Goal: Transaction & Acquisition: Purchase product/service

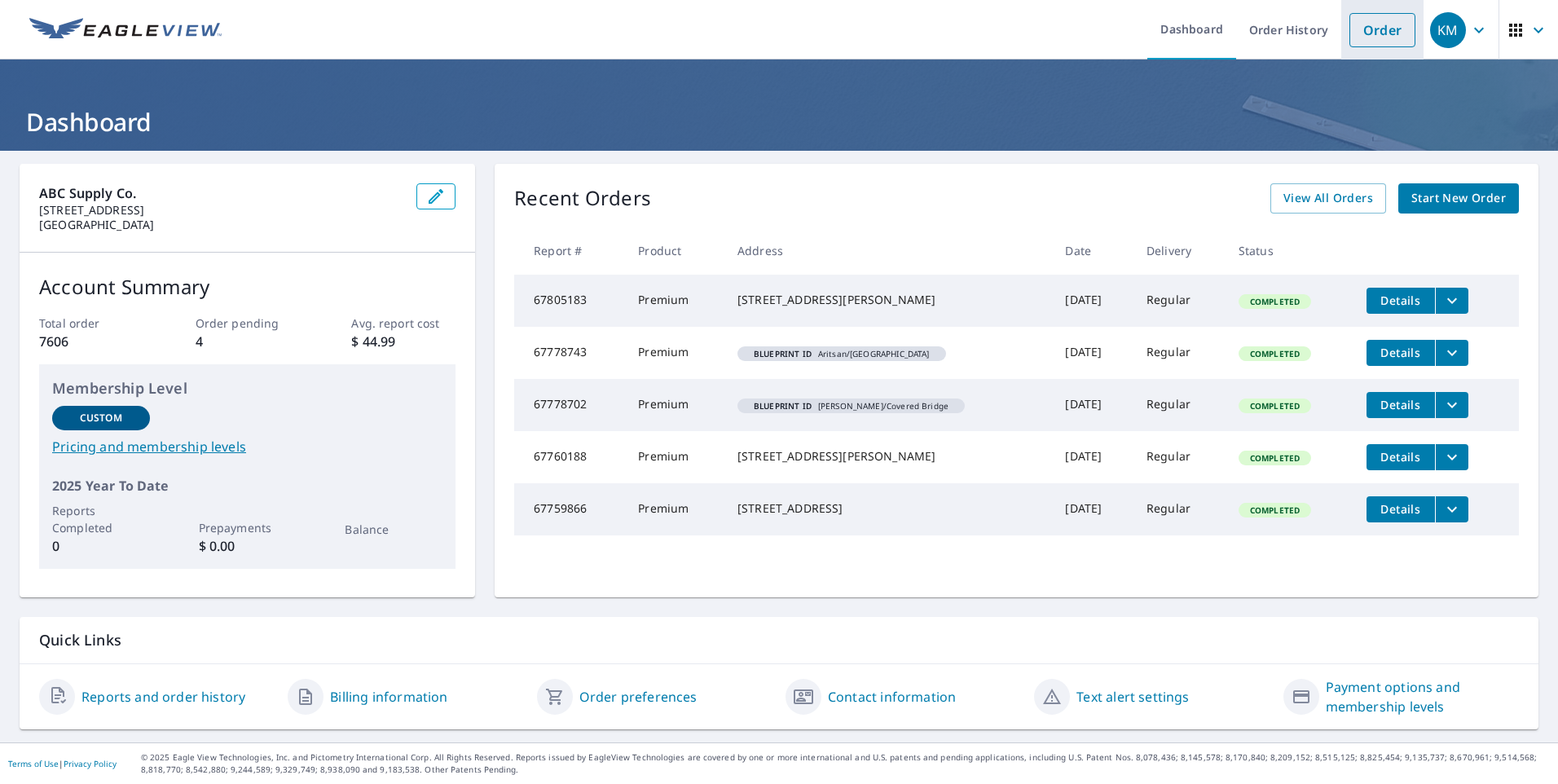
click at [1361, 22] on link "Order" at bounding box center [1382, 30] width 66 height 35
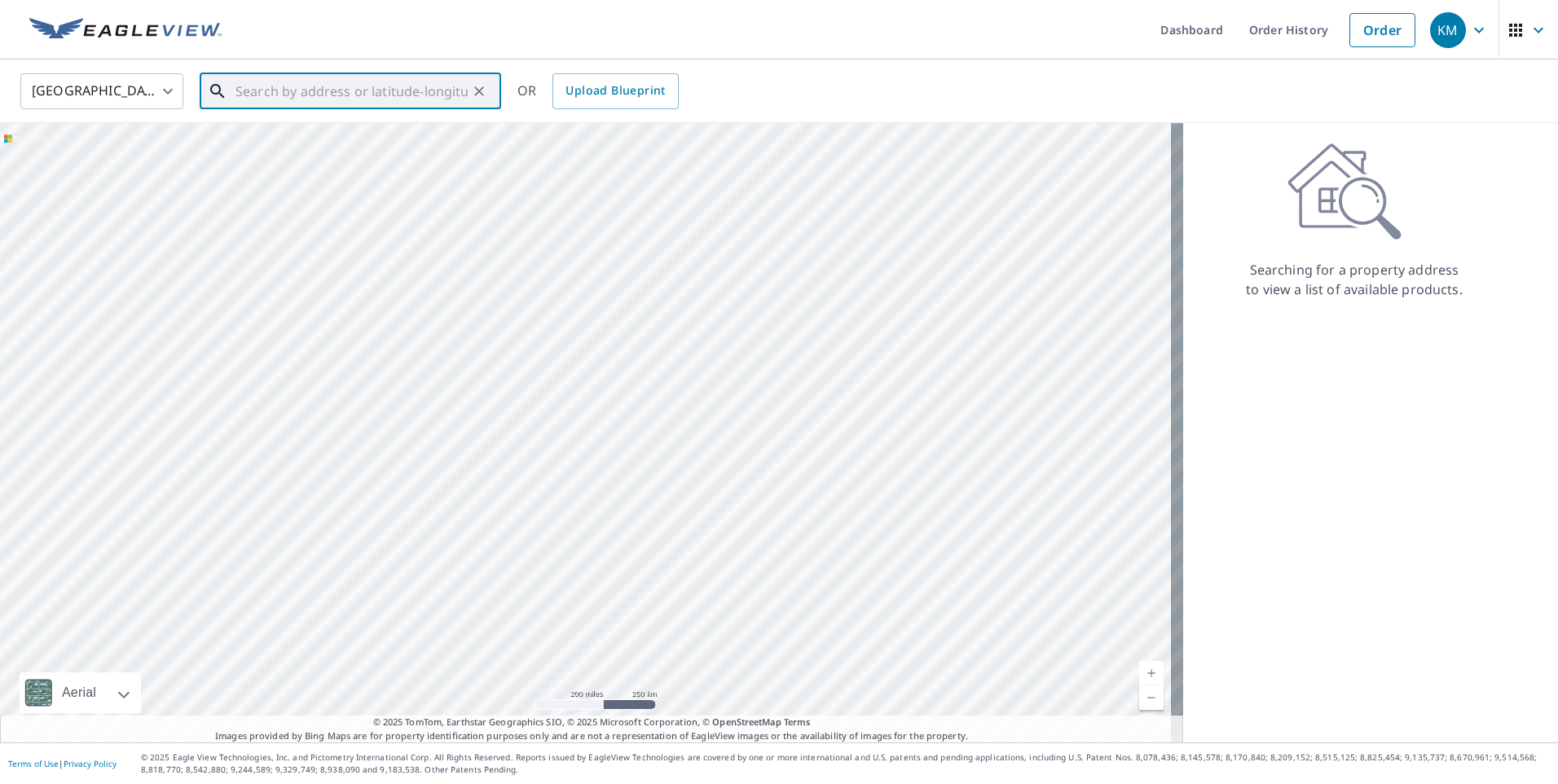
paste input "[STREET_ADDRESS][PERSON_NAME]"
type input "[STREET_ADDRESS][PERSON_NAME]"
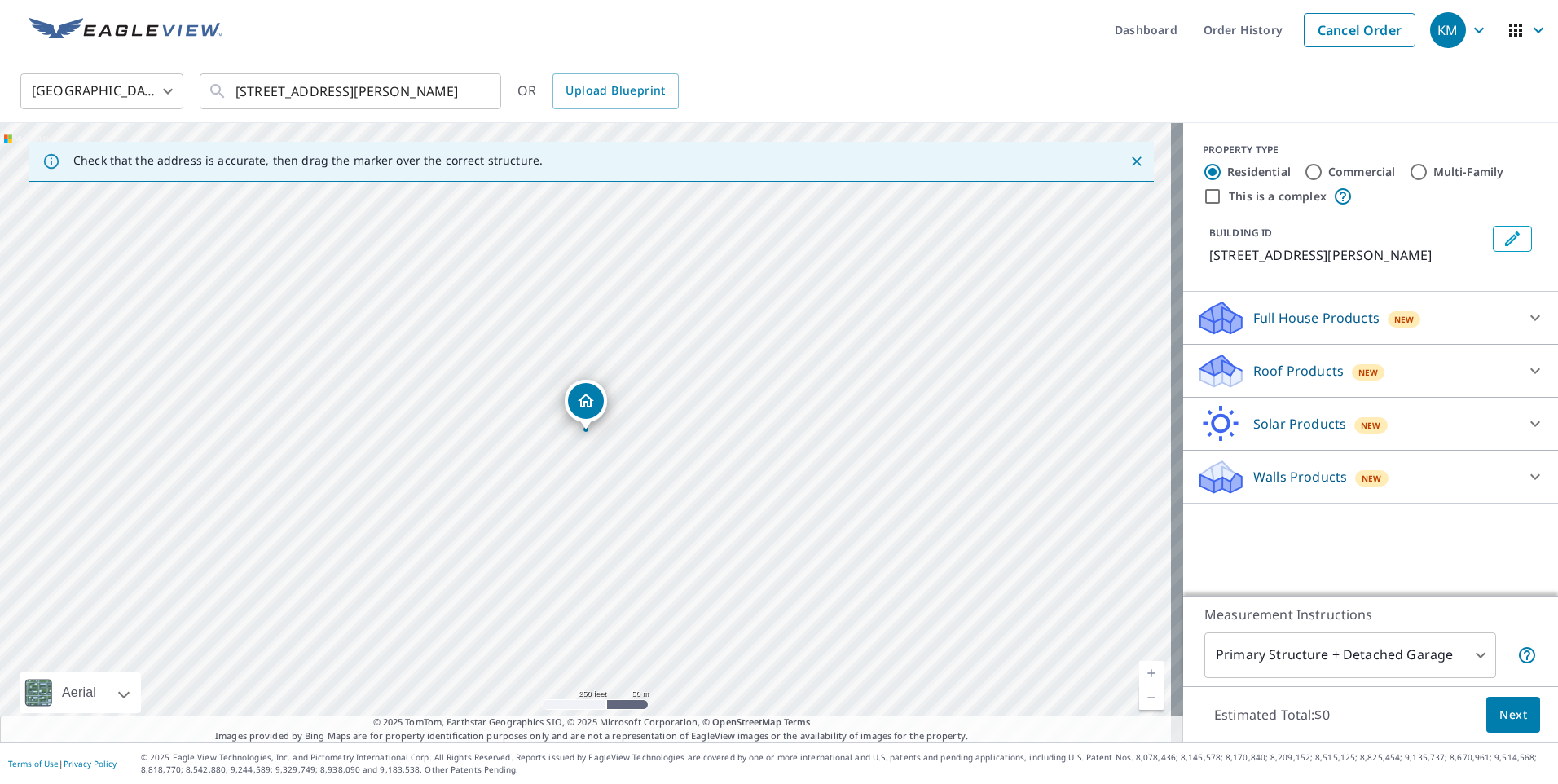
click at [1277, 370] on p "Roof Products" at bounding box center [1298, 370] width 91 height 20
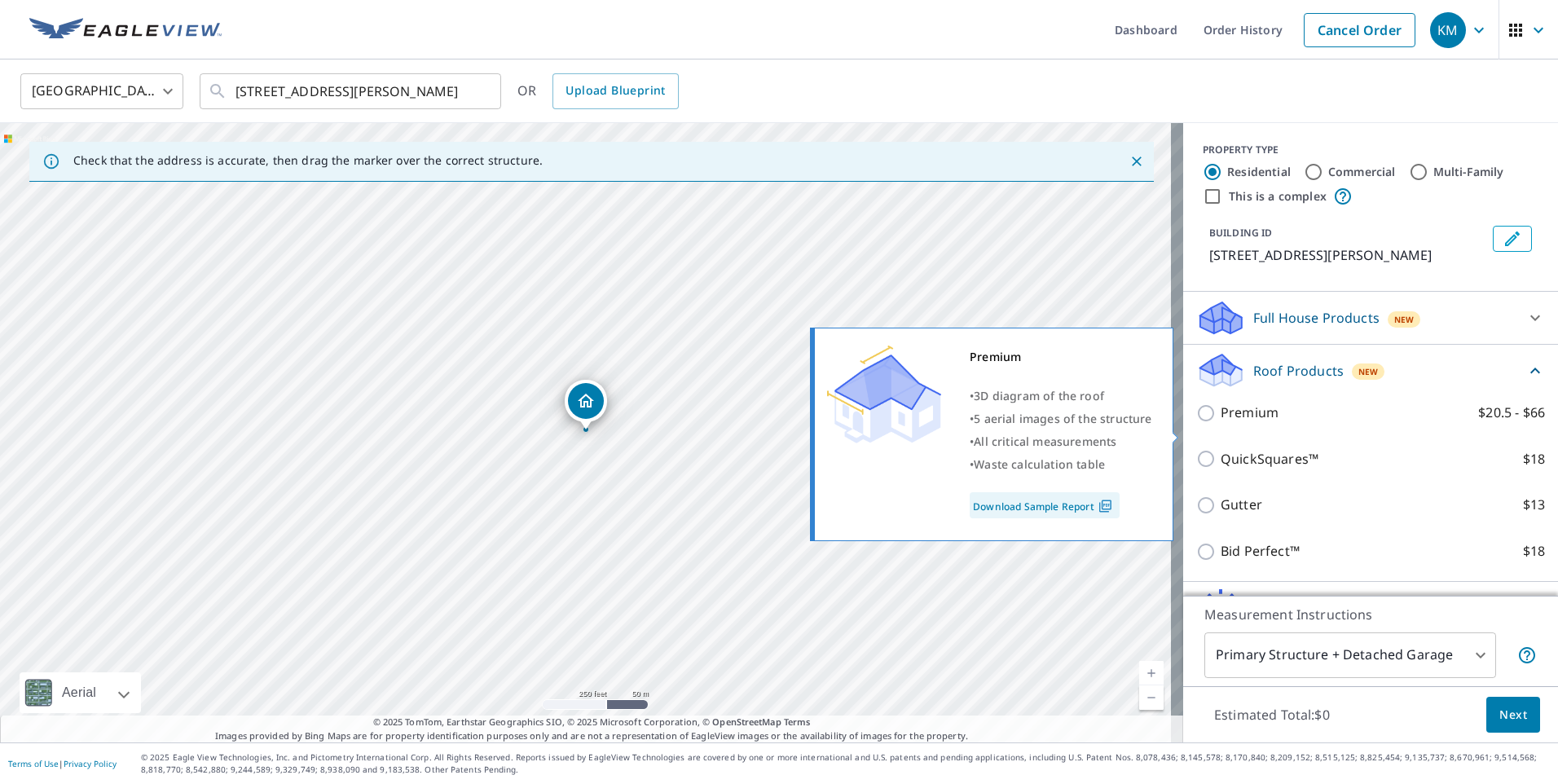
click at [1196, 423] on input "Premium $20.5 - $66" at bounding box center [1208, 413] width 24 height 20
checkbox input "true"
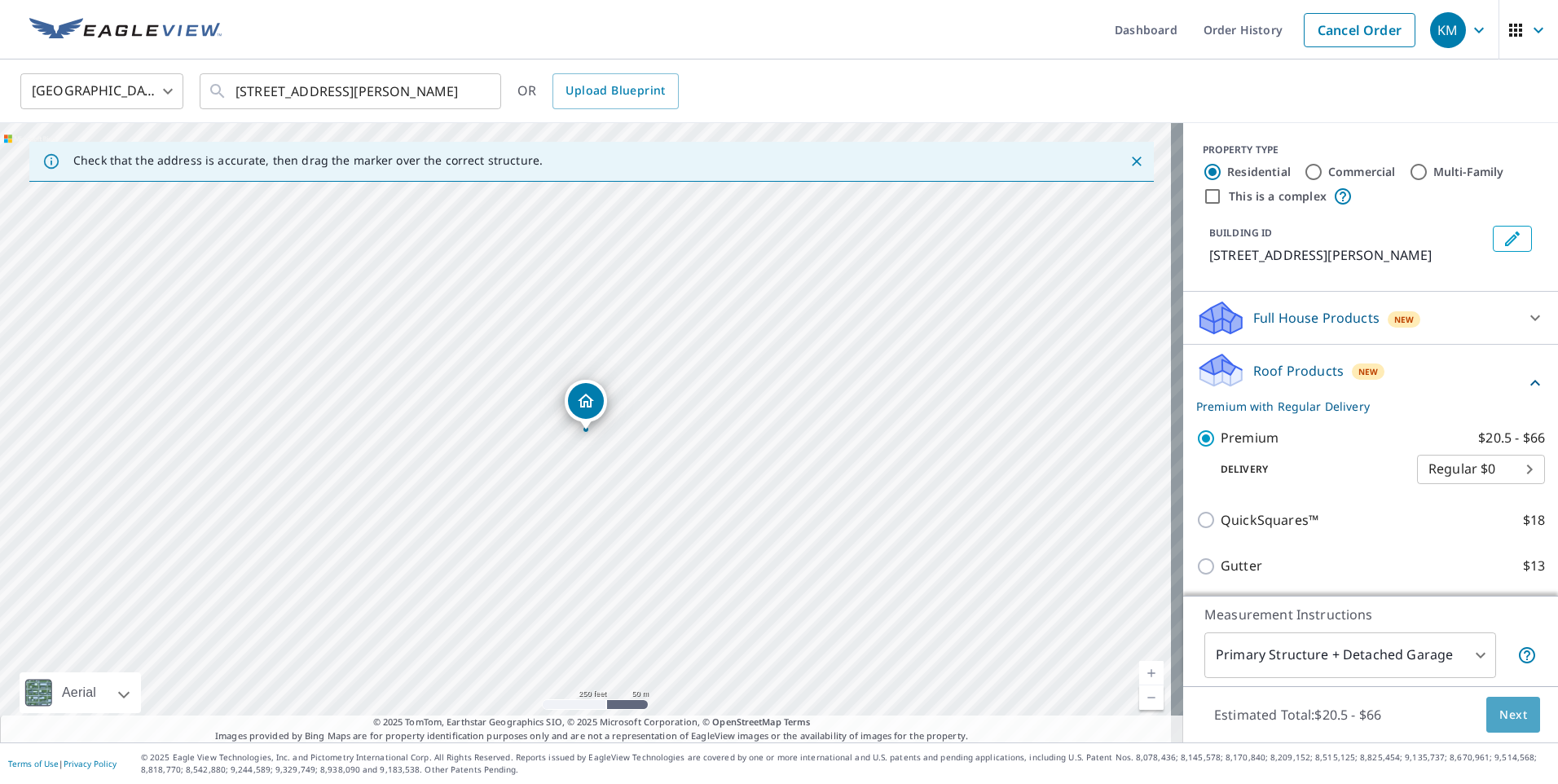
click at [1503, 712] on span "Next" at bounding box center [1513, 715] width 28 height 21
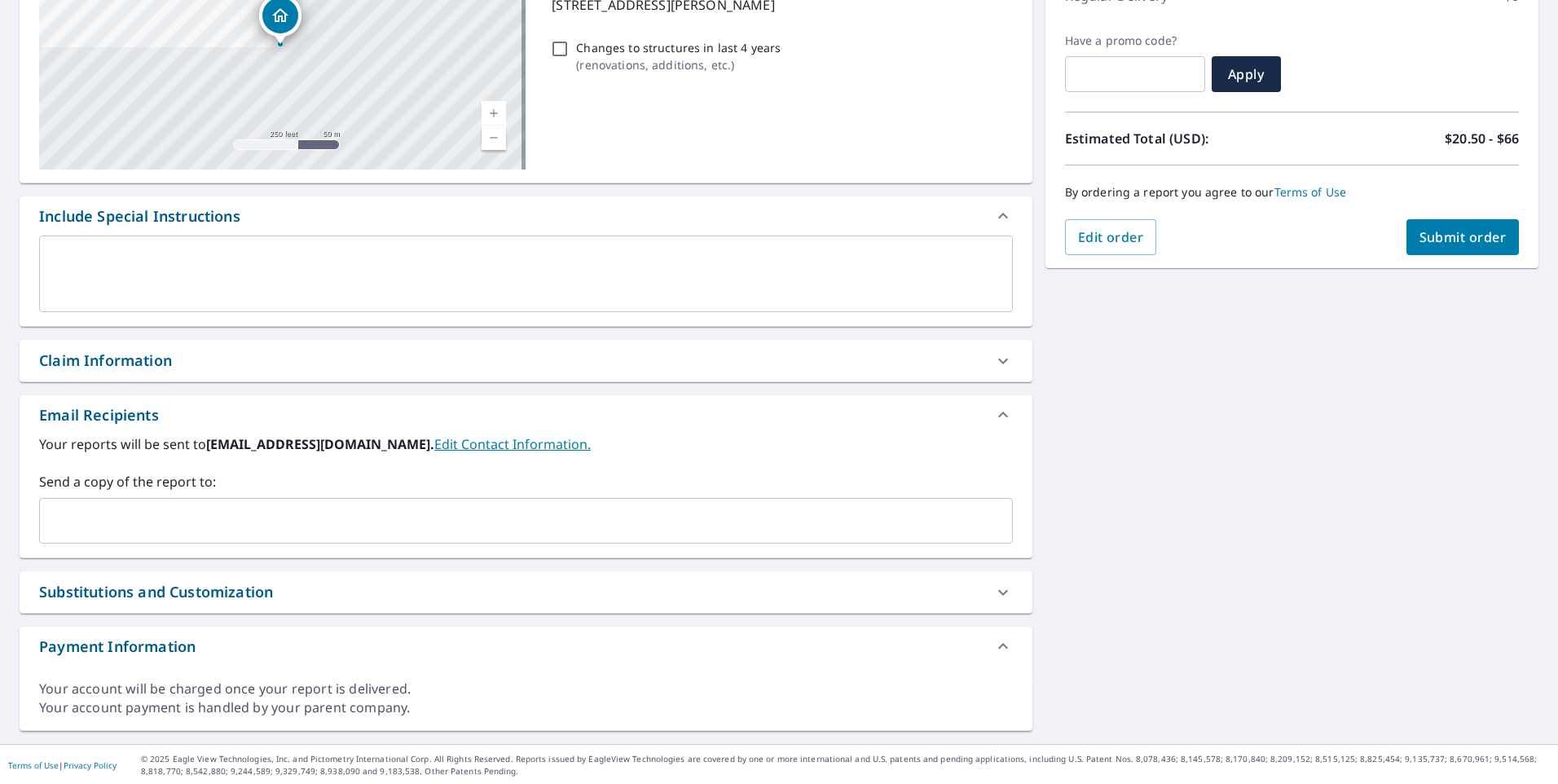
scroll to position [254, 0]
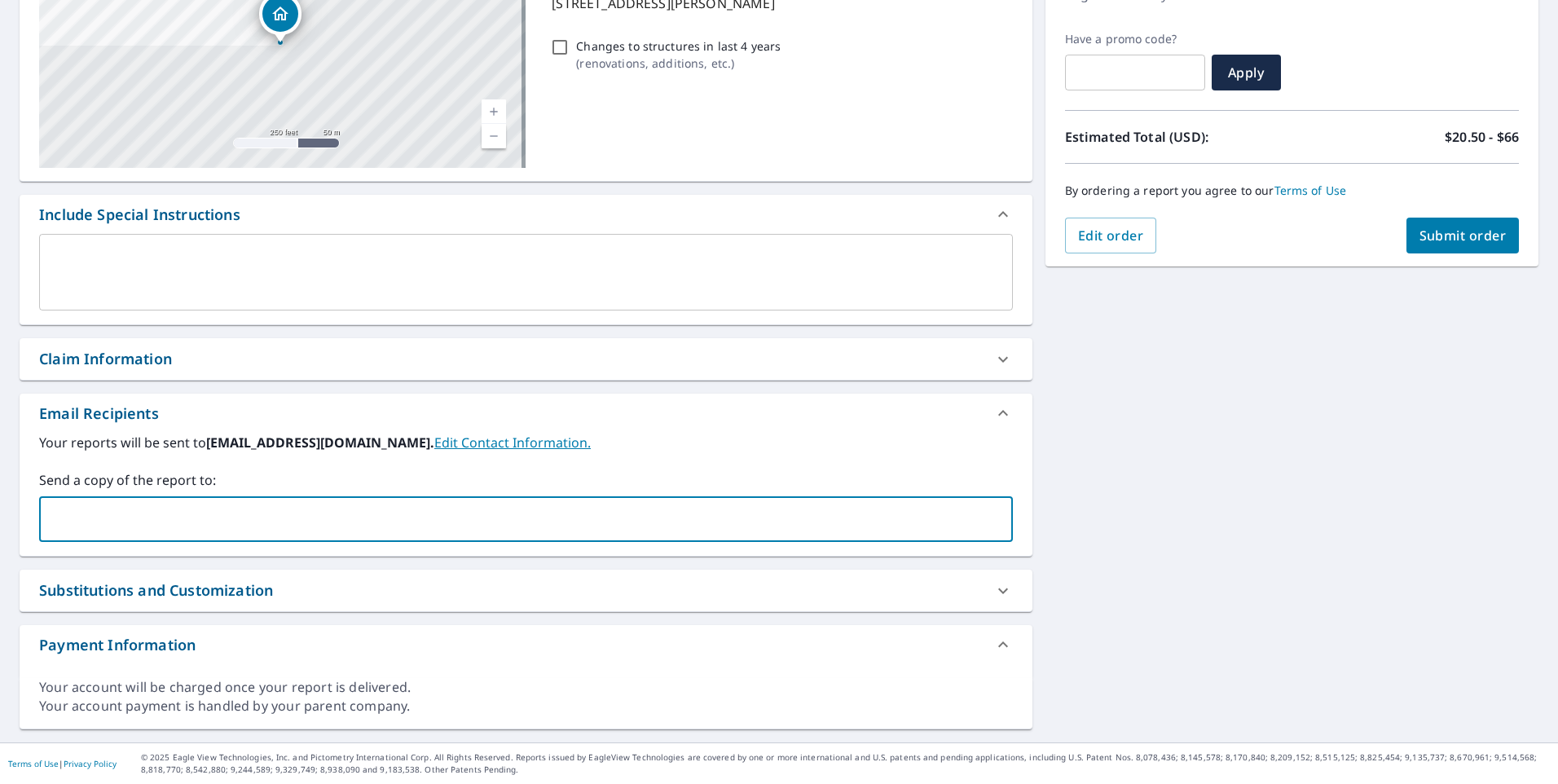
paste input "[STREET_ADDRESS][PERSON_NAME]"
type input "[STREET_ADDRESS][PERSON_NAME]"
drag, startPoint x: 354, startPoint y: 508, endPoint x: 25, endPoint y: 517, distance: 329.1
click at [25, 517] on div "Your reports will be sent to [EMAIL_ADDRESS][DOMAIN_NAME]. Edit Contact Informa…" at bounding box center [526, 493] width 1012 height 123
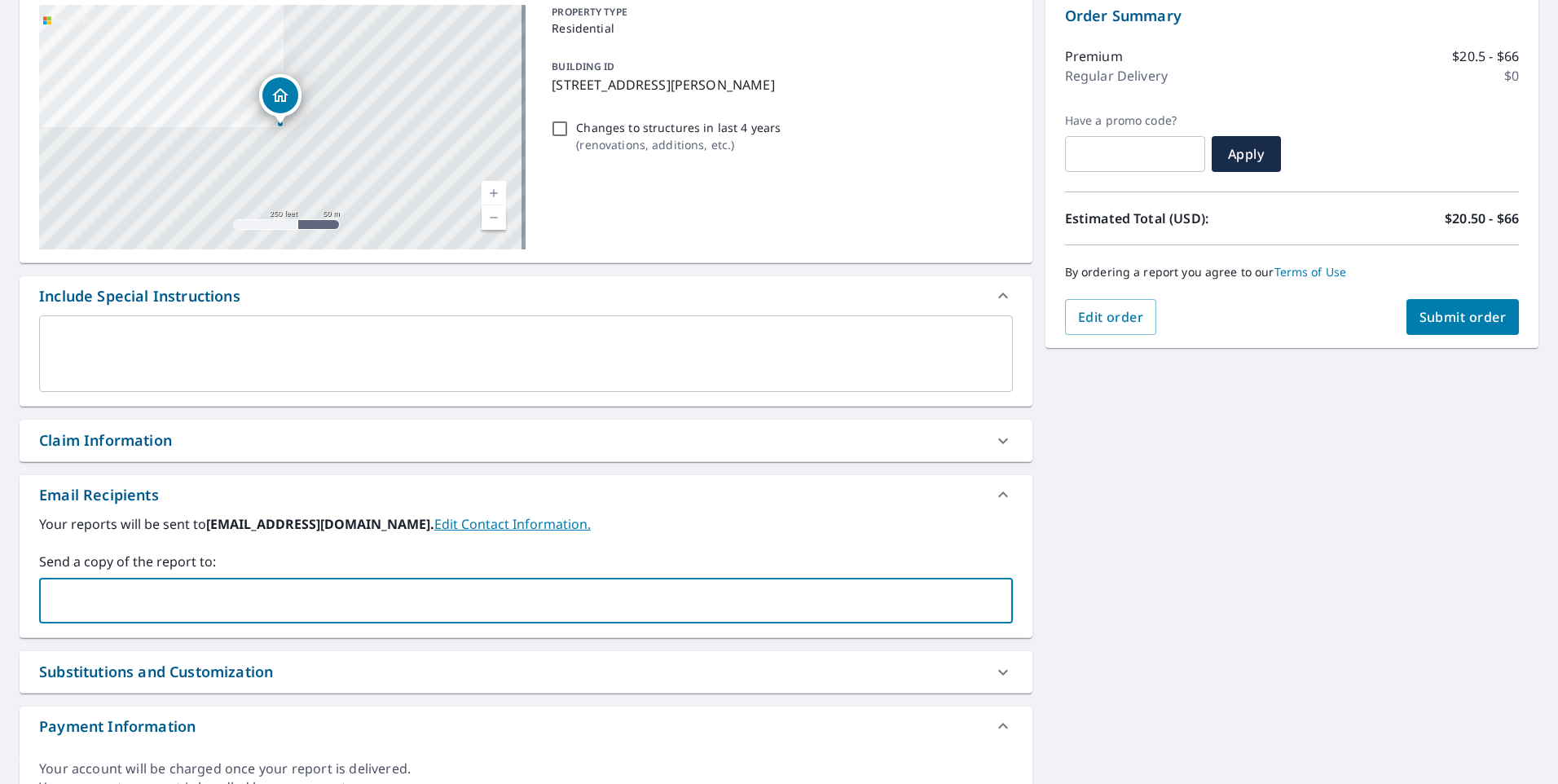
paste input "[PERSON_NAME][EMAIL_ADDRESS][PERSON_NAME][DOMAIN_NAME]"
type input "[PERSON_NAME][EMAIL_ADDRESS][PERSON_NAME][DOMAIN_NAME]"
checkbox input "true"
paste input "[EMAIL_ADDRESS][DOMAIN_NAME]"
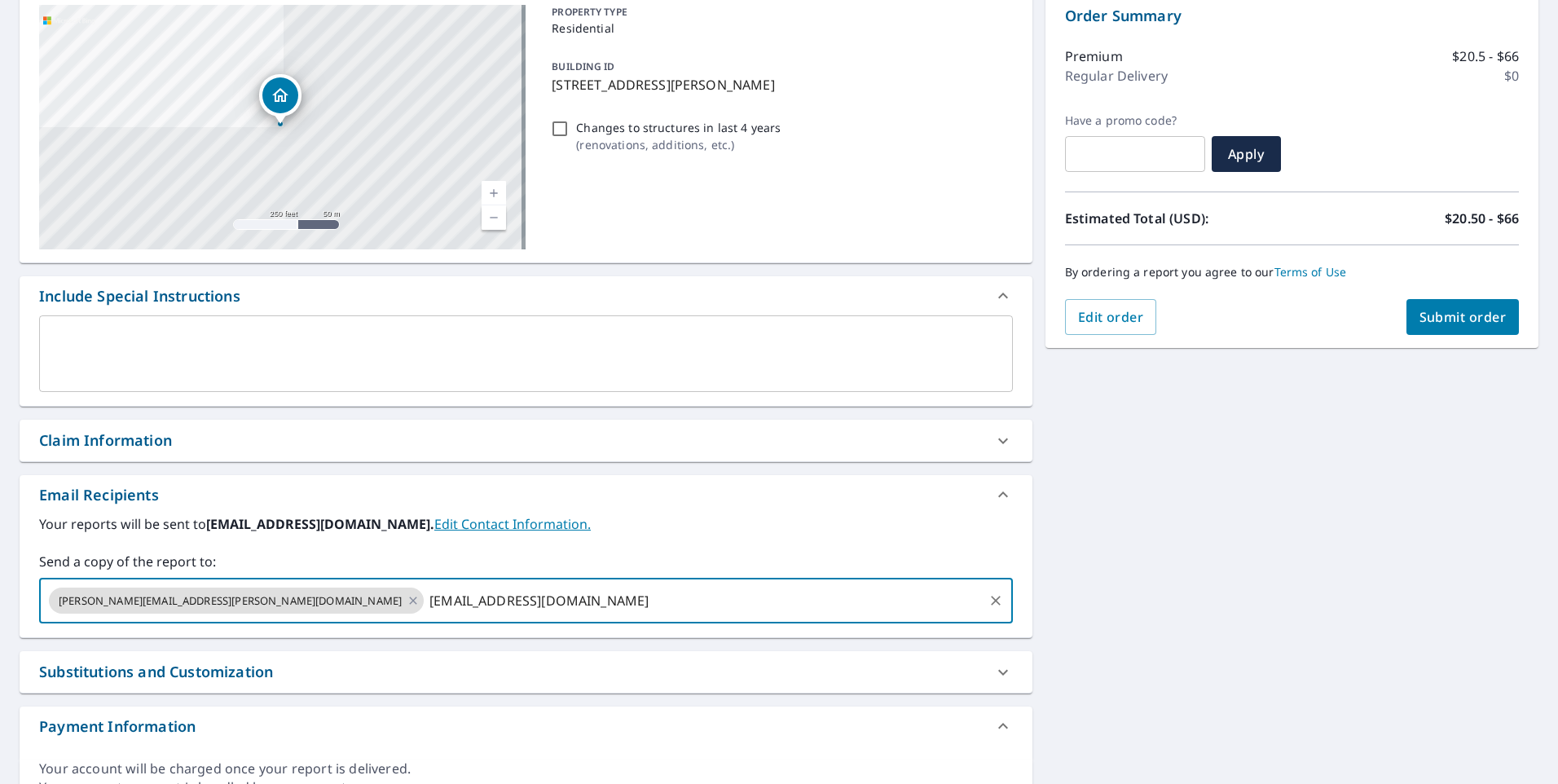
type input "[EMAIL_ADDRESS][DOMAIN_NAME]"
click at [654, 476] on div "Email Recipients" at bounding box center [526, 495] width 1012 height 39
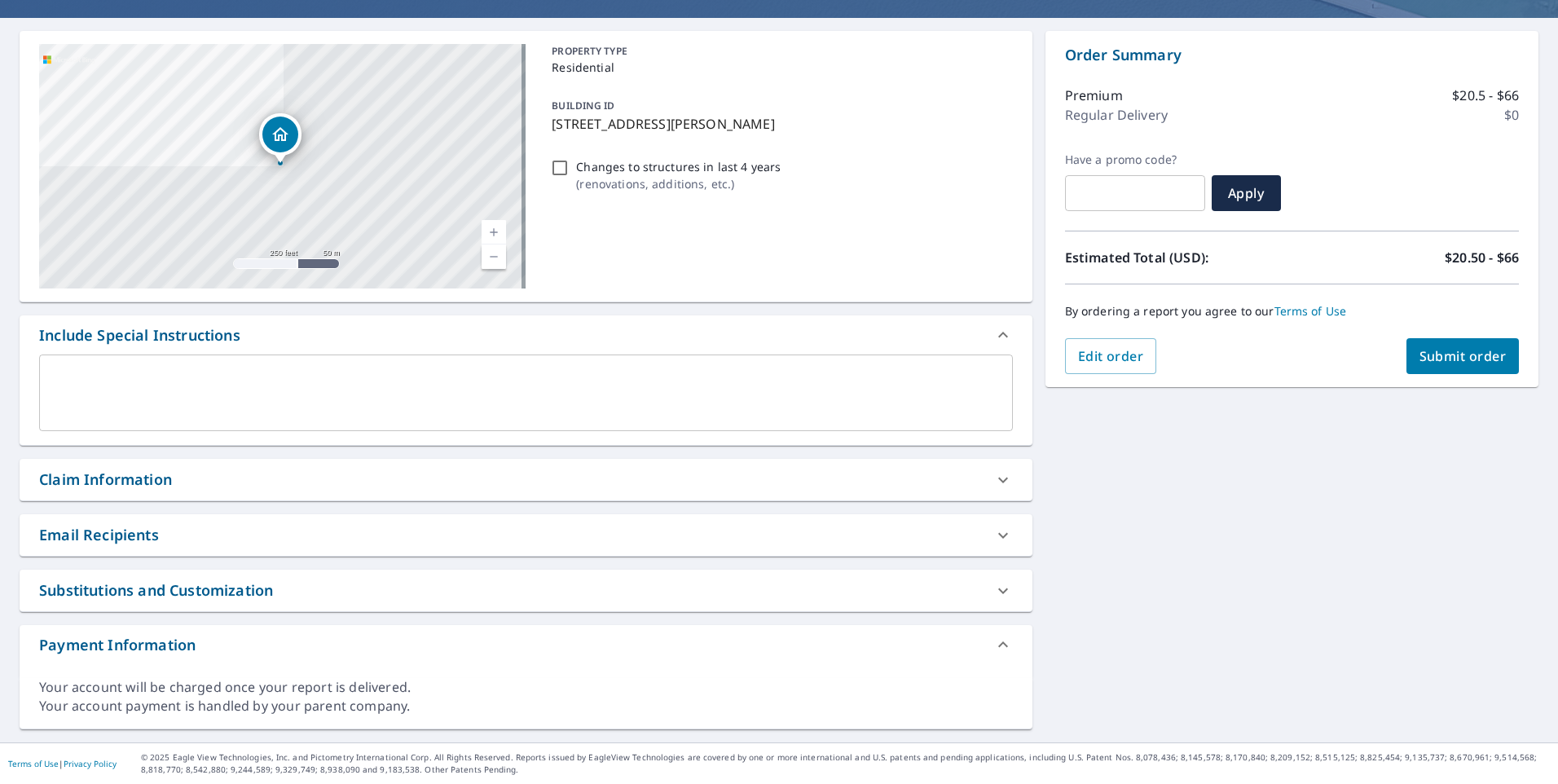
scroll to position [133, 0]
click at [993, 530] on icon at bounding box center [1002, 535] width 20 height 20
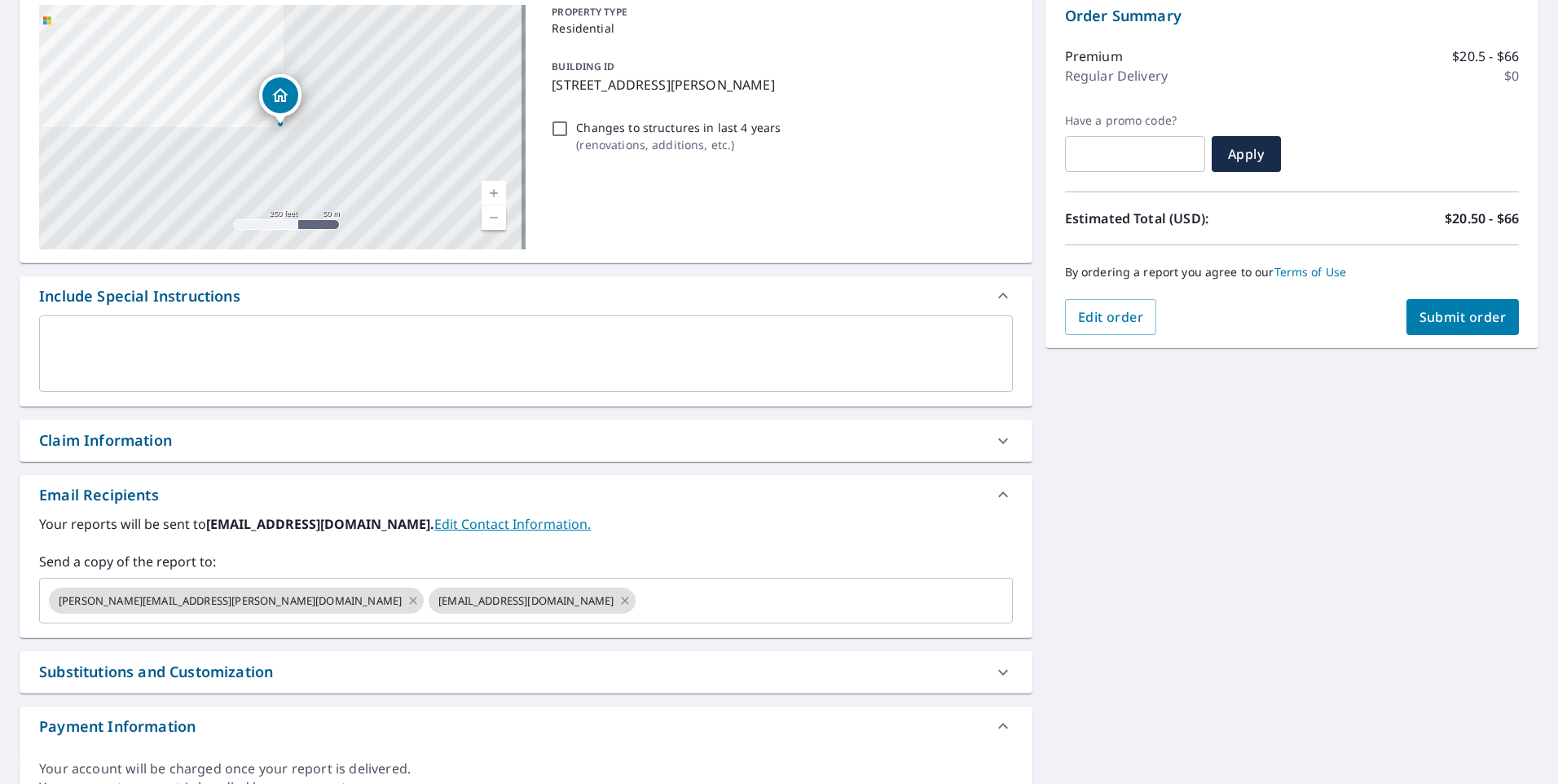
click at [1453, 318] on span "Submit order" at bounding box center [1463, 316] width 87 height 18
checkbox input "true"
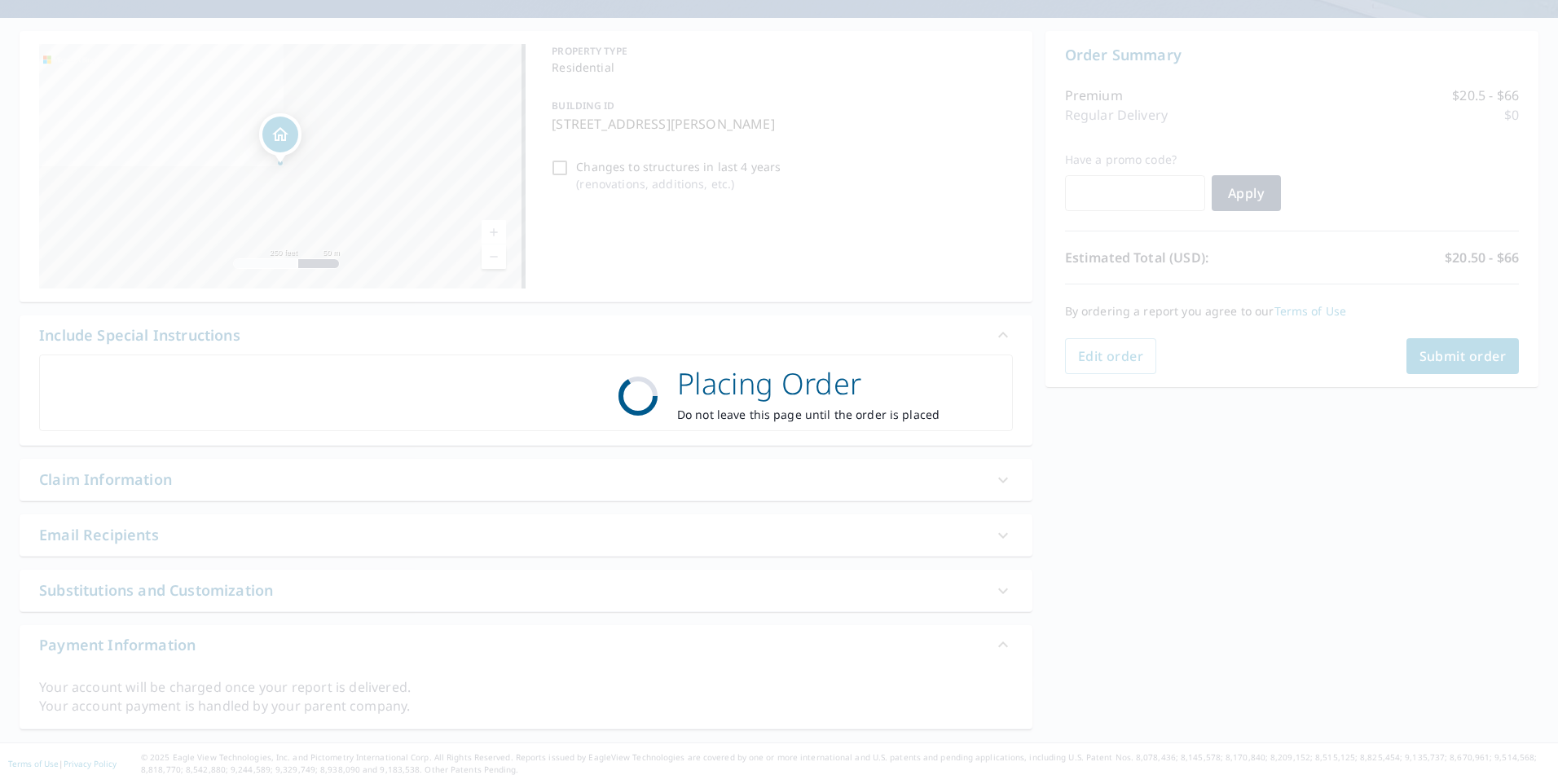
scroll to position [133, 0]
